Goal: Ask a question

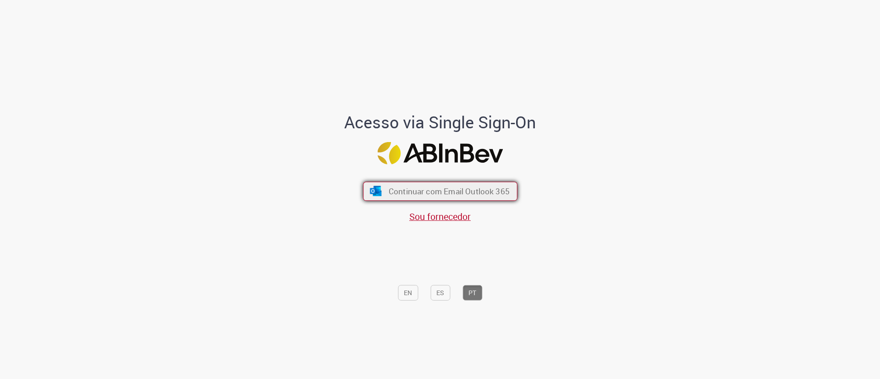
click at [468, 191] on span "Continuar com Email Outlook 365" at bounding box center [448, 191] width 121 height 11
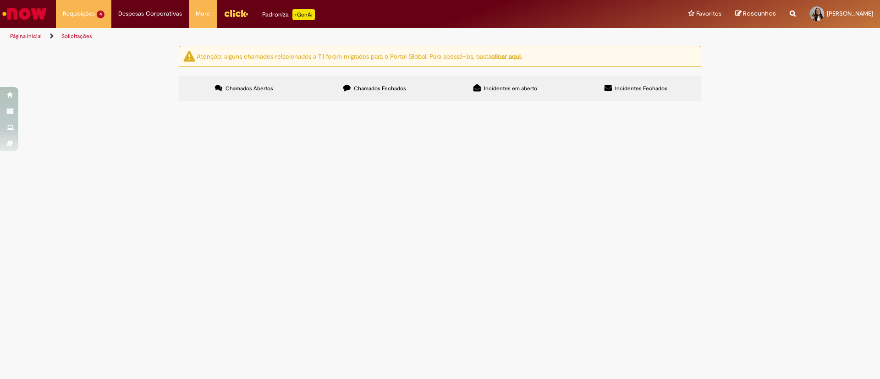
click at [0, 0] on span "Olá, a loja já teve cadastro anteriormente, porém foi inativado e precisamos re…" at bounding box center [0, 0] width 0 height 0
click at [230, 14] on img "Menu Cabeçalho" at bounding box center [236, 13] width 25 height 14
